Goal: Use online tool/utility

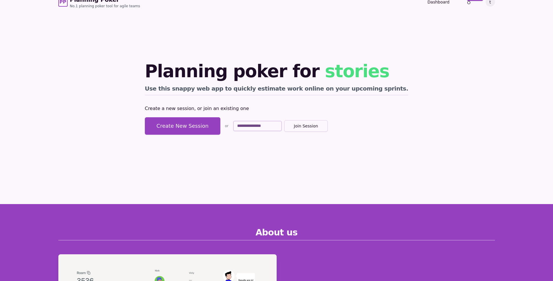
scroll to position [10, 0]
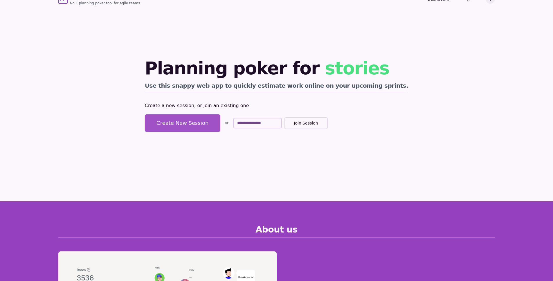
click at [218, 125] on button "Create New Session" at bounding box center [182, 122] width 75 height 17
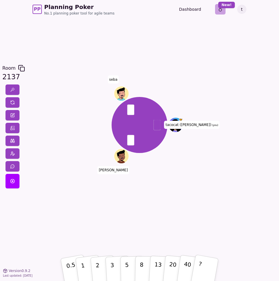
click at [221, 11] on html "PP Planning Poker No.1 planning poker tool for agile teams Dashboard Toggle the…" at bounding box center [139, 140] width 279 height 281
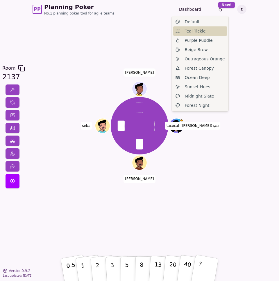
click at [189, 32] on span "Teal Tickle" at bounding box center [195, 31] width 21 height 6
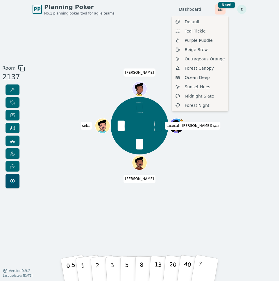
click at [219, 9] on html "PP Planning Poker No.1 planning poker tool for agile teams Dashboard Toggle the…" at bounding box center [139, 140] width 279 height 281
click at [252, 48] on html "PP Planning Poker No.1 planning poker tool for agile teams Dashboard Toggle the…" at bounding box center [139, 140] width 279 height 281
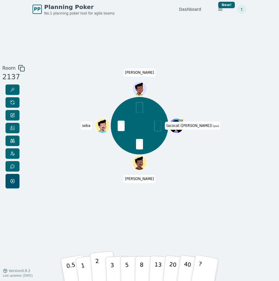
click at [98, 261] on p "2" at bounding box center [98, 270] width 6 height 26
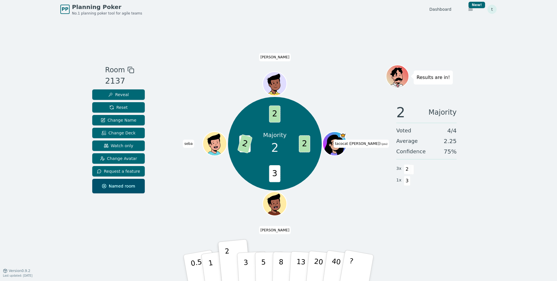
click at [513, 61] on div "PP Planning Poker No.1 planning poker tool for agile teams Dashboard Toggle the…" at bounding box center [278, 140] width 557 height 281
click at [110, 108] on span "Reset" at bounding box center [118, 107] width 18 height 6
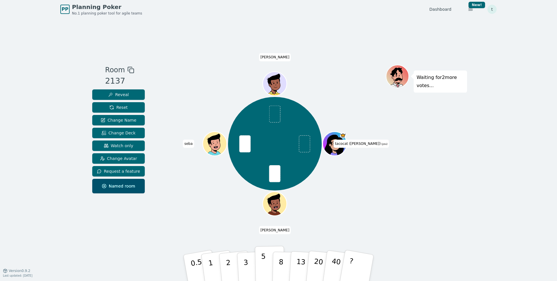
click at [265, 259] on p "5" at bounding box center [263, 267] width 5 height 31
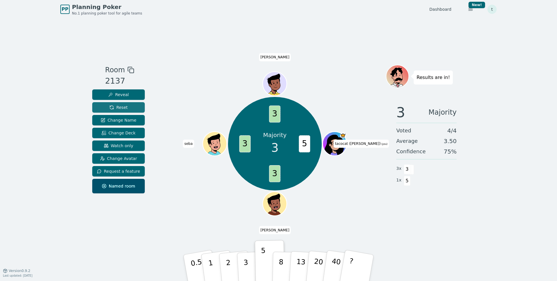
click at [122, 108] on span "Reset" at bounding box center [118, 107] width 18 height 6
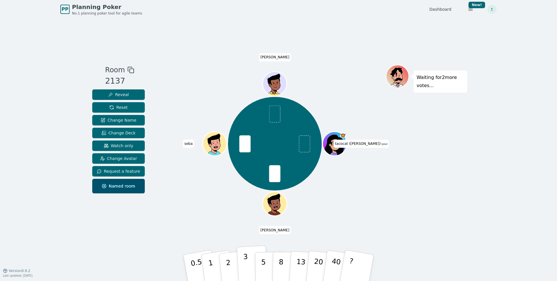
click at [246, 262] on p "3" at bounding box center [246, 268] width 6 height 32
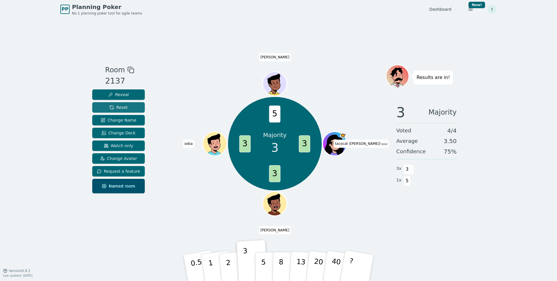
click at [123, 106] on span "Reset" at bounding box center [118, 107] width 18 height 6
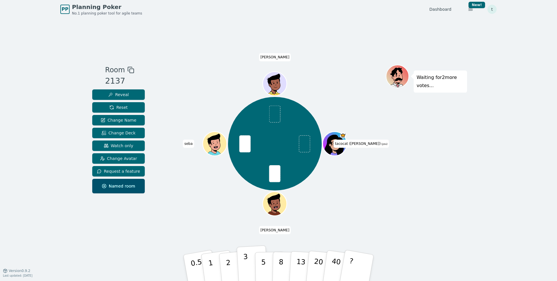
click at [248, 262] on button "3" at bounding box center [253, 267] width 32 height 45
